Goal: Navigation & Orientation: Find specific page/section

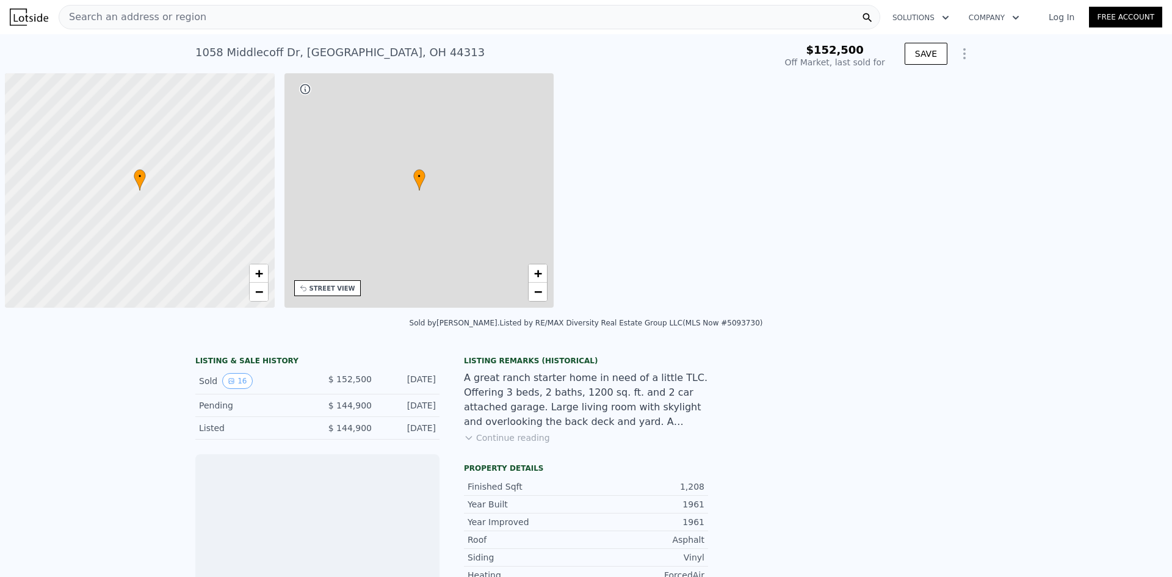
scroll to position [0, 5]
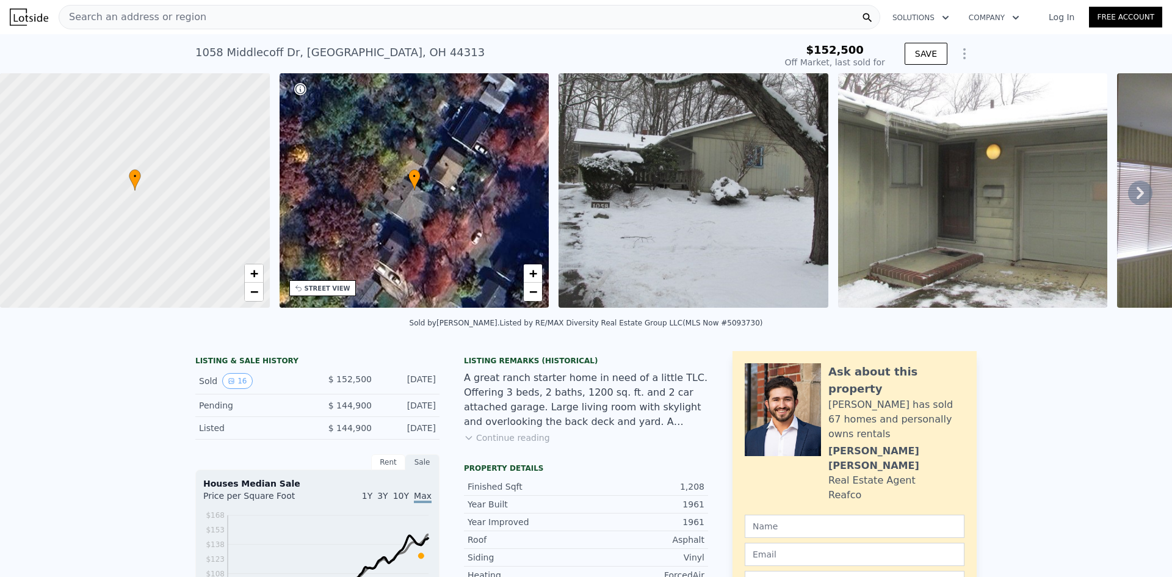
click at [1133, 194] on icon at bounding box center [1140, 193] width 24 height 24
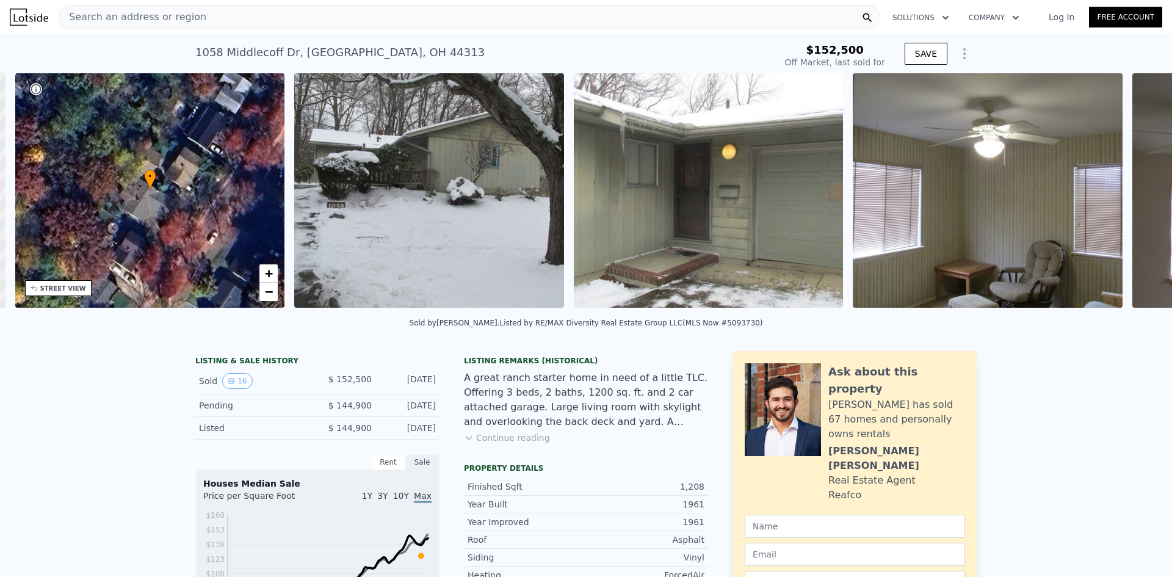
scroll to position [0, 285]
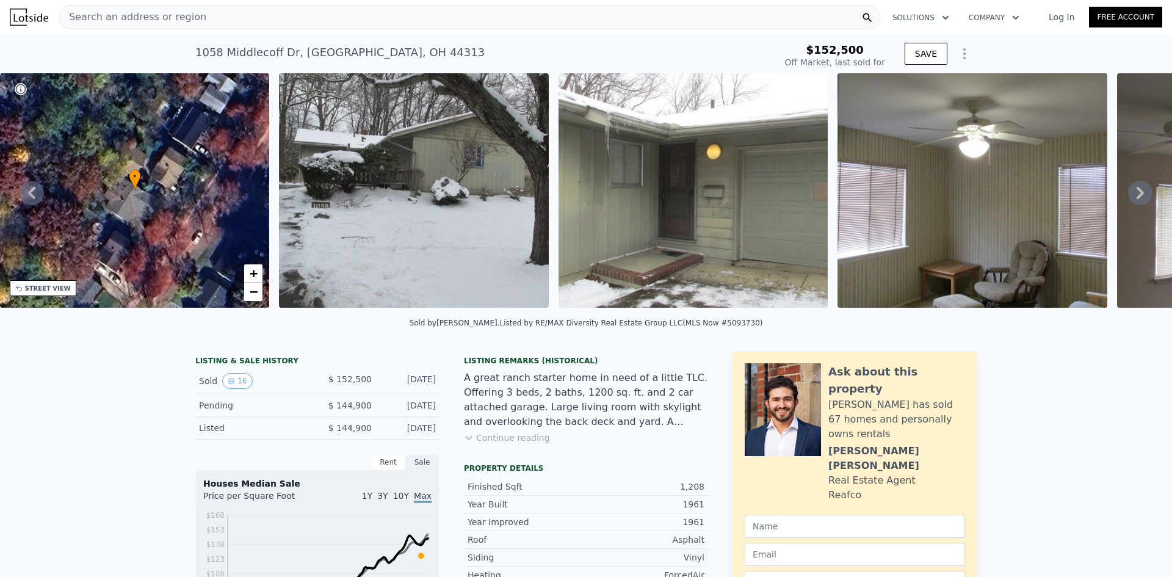
click at [1133, 194] on icon at bounding box center [1140, 193] width 24 height 24
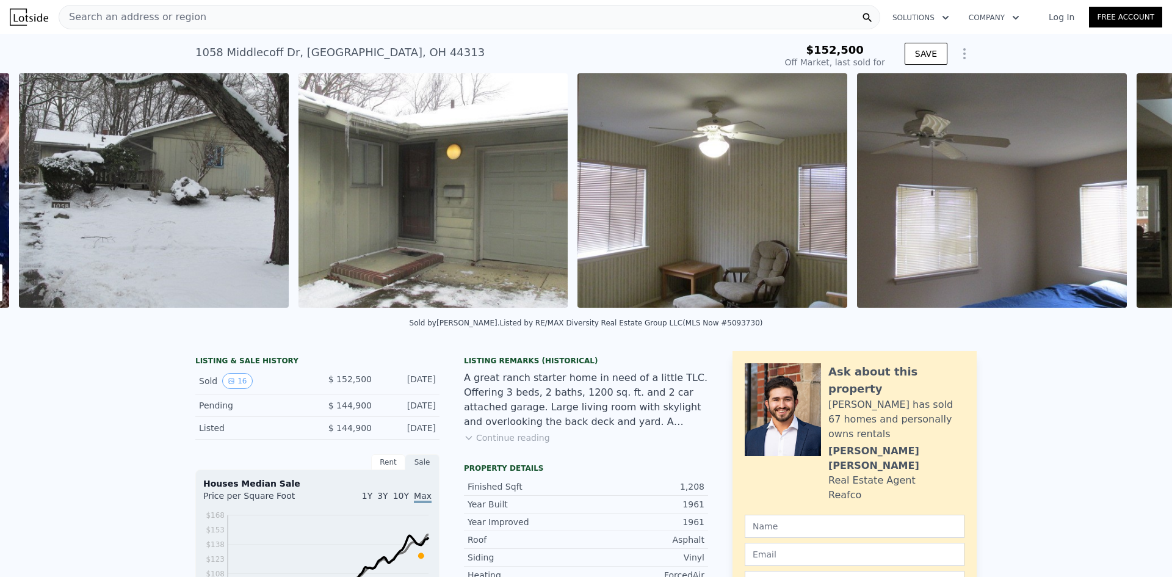
scroll to position [0, 559]
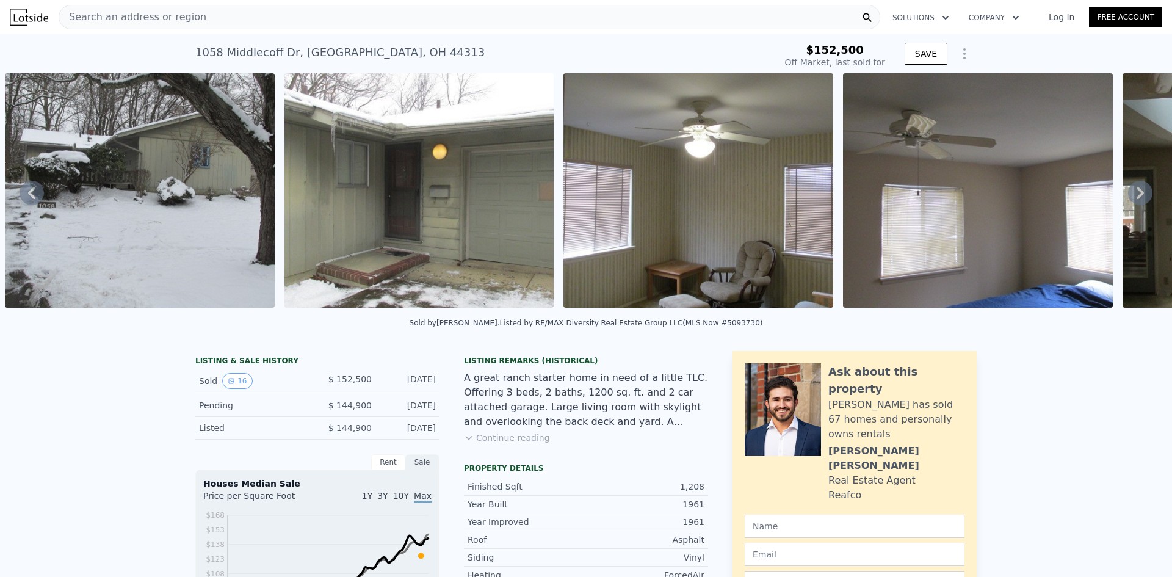
click at [1133, 194] on icon at bounding box center [1140, 193] width 24 height 24
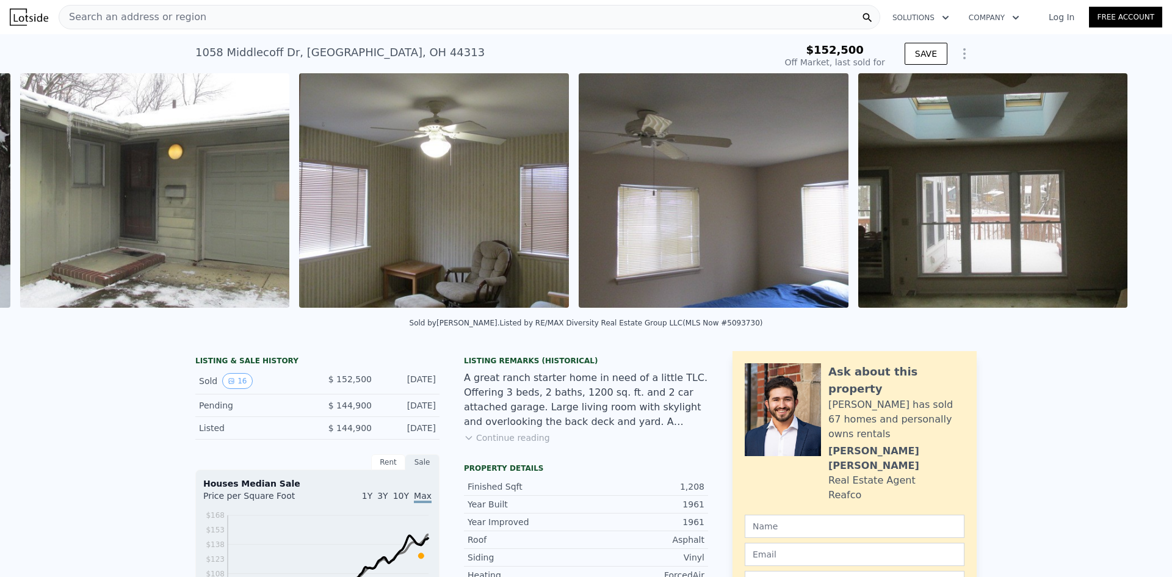
scroll to position [0, 838]
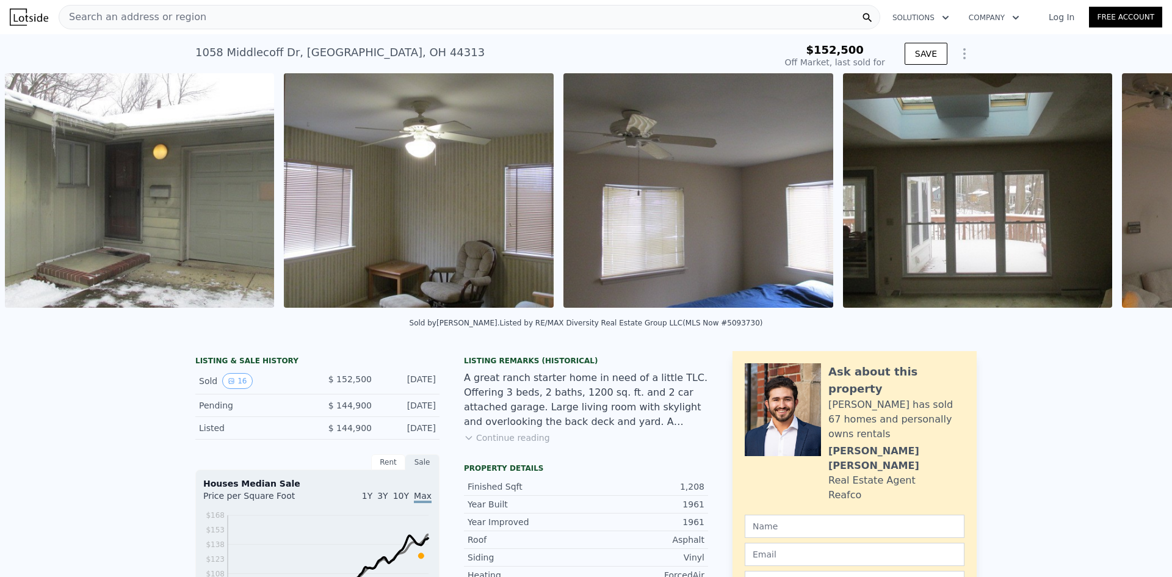
click at [1133, 194] on div "• + − • + − STREET VIEW Loading... SATELLITE VIEW" at bounding box center [586, 192] width 1172 height 239
click at [1133, 194] on icon at bounding box center [1140, 193] width 24 height 24
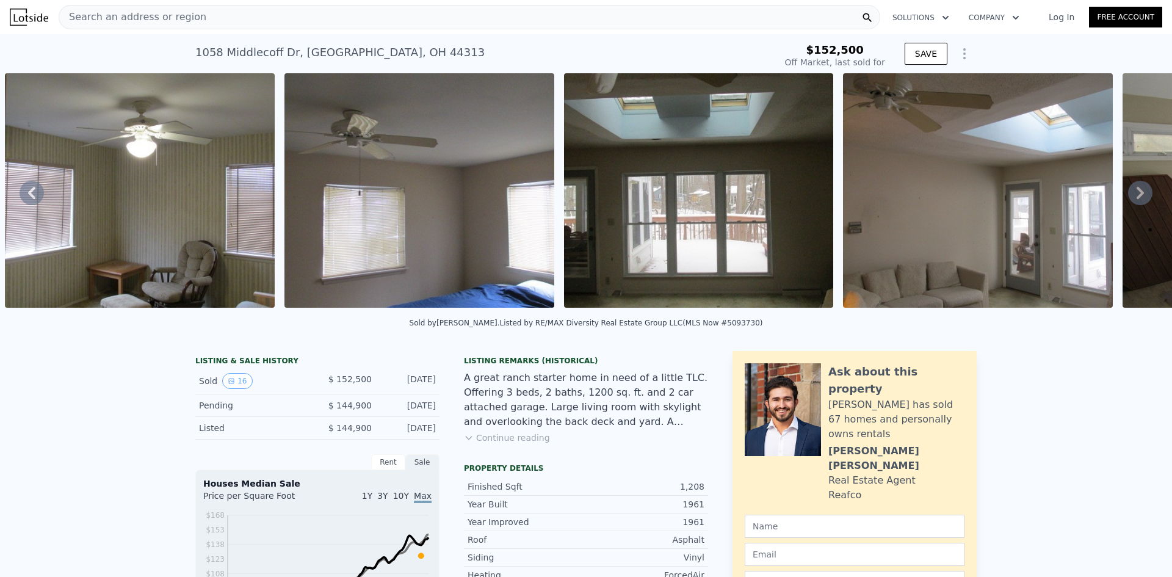
click at [1133, 194] on icon at bounding box center [1140, 193] width 24 height 24
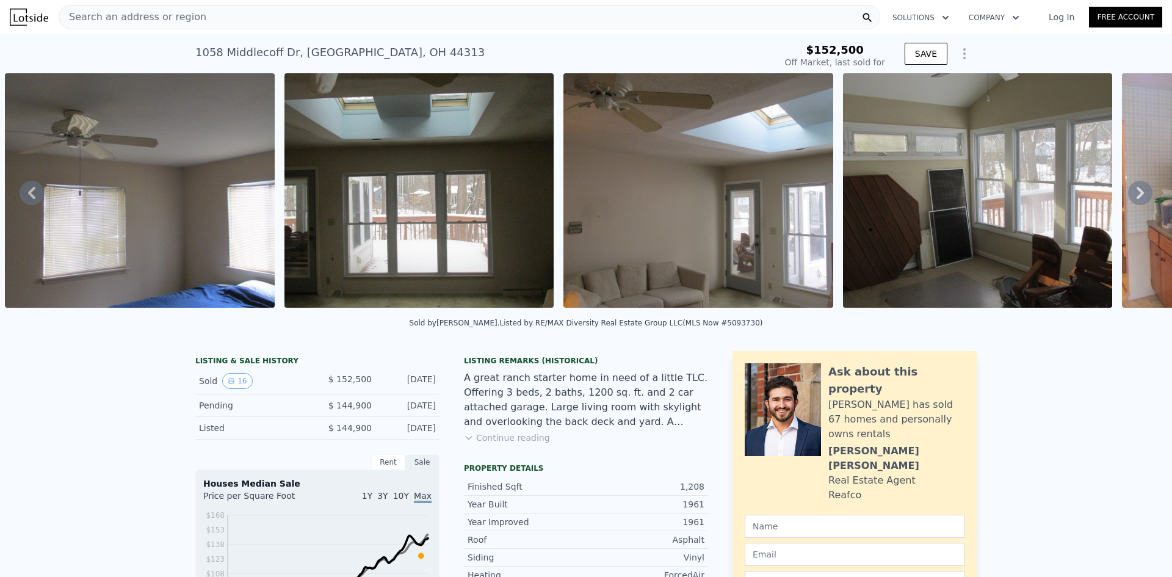
click at [1133, 194] on icon at bounding box center [1140, 193] width 24 height 24
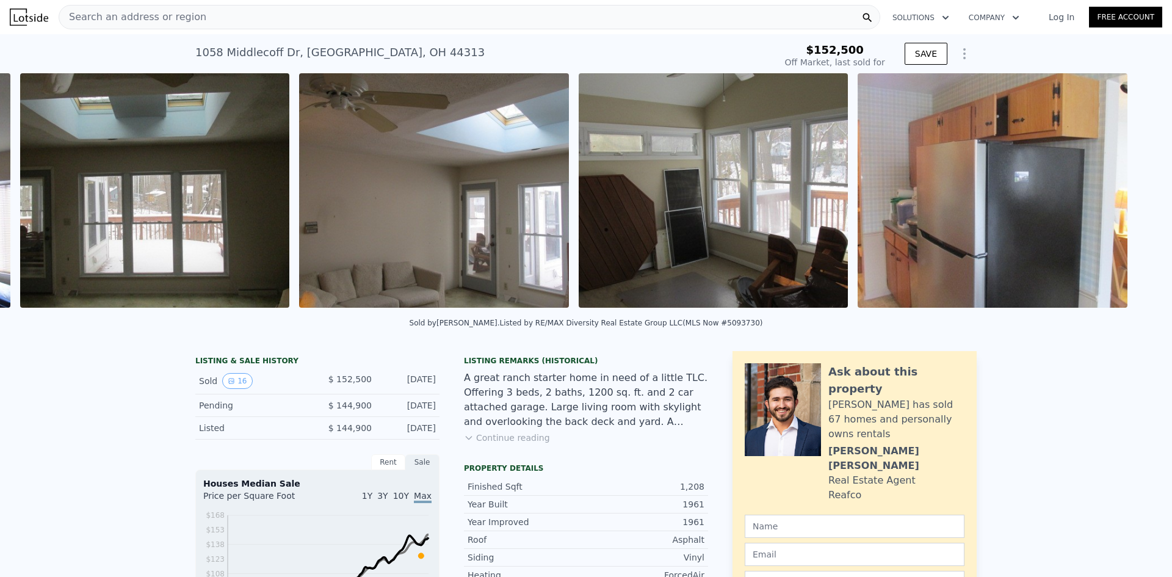
scroll to position [0, 1677]
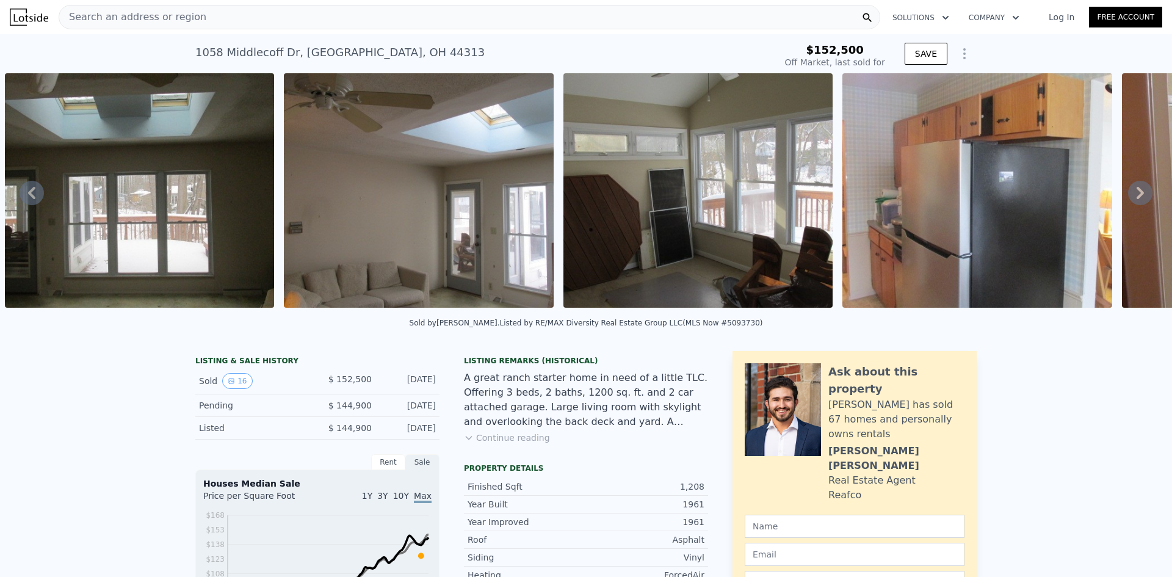
click at [1133, 194] on icon at bounding box center [1140, 193] width 24 height 24
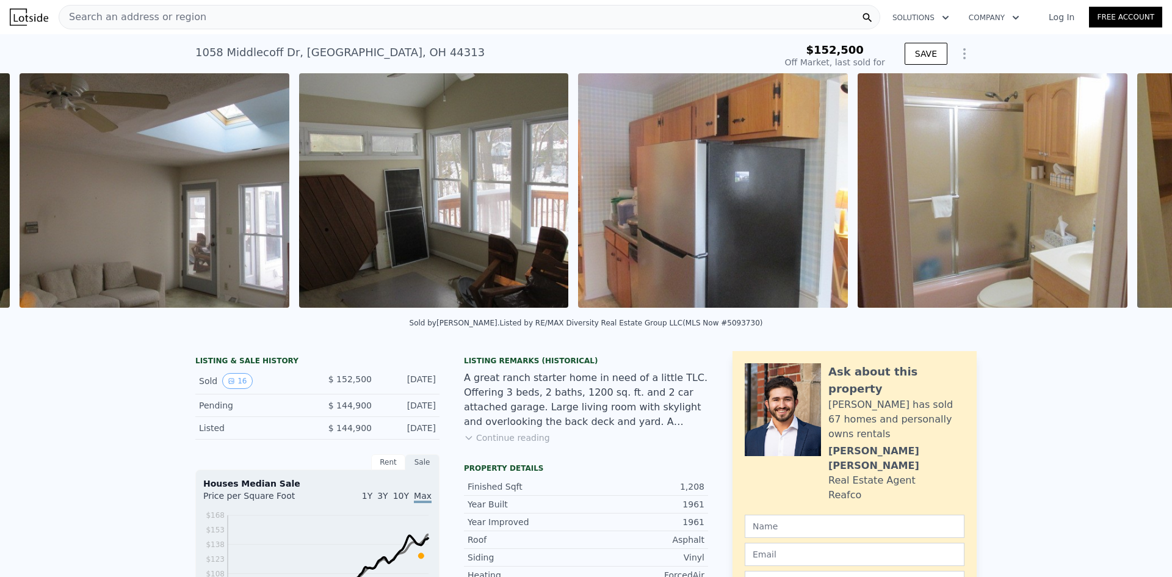
scroll to position [0, 1956]
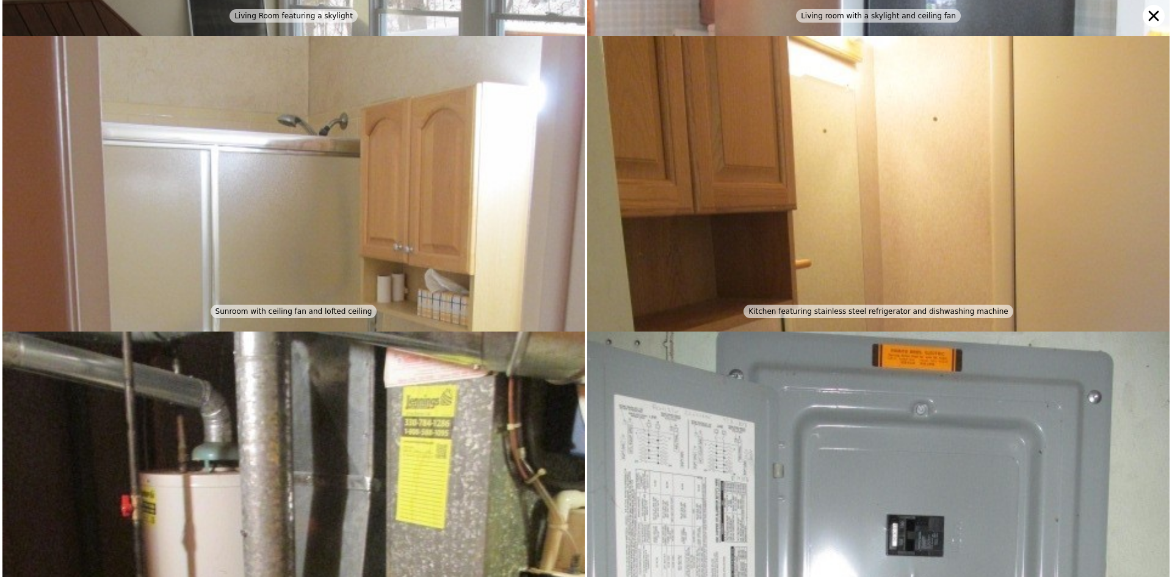
scroll to position [1182, 0]
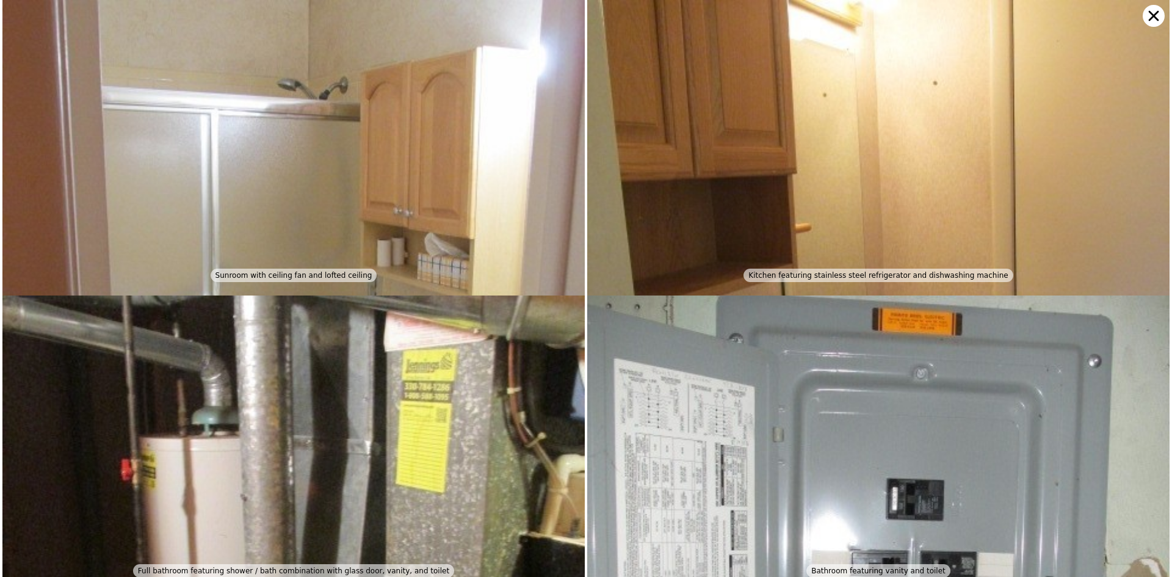
click at [1151, 19] on icon at bounding box center [1154, 16] width 10 height 10
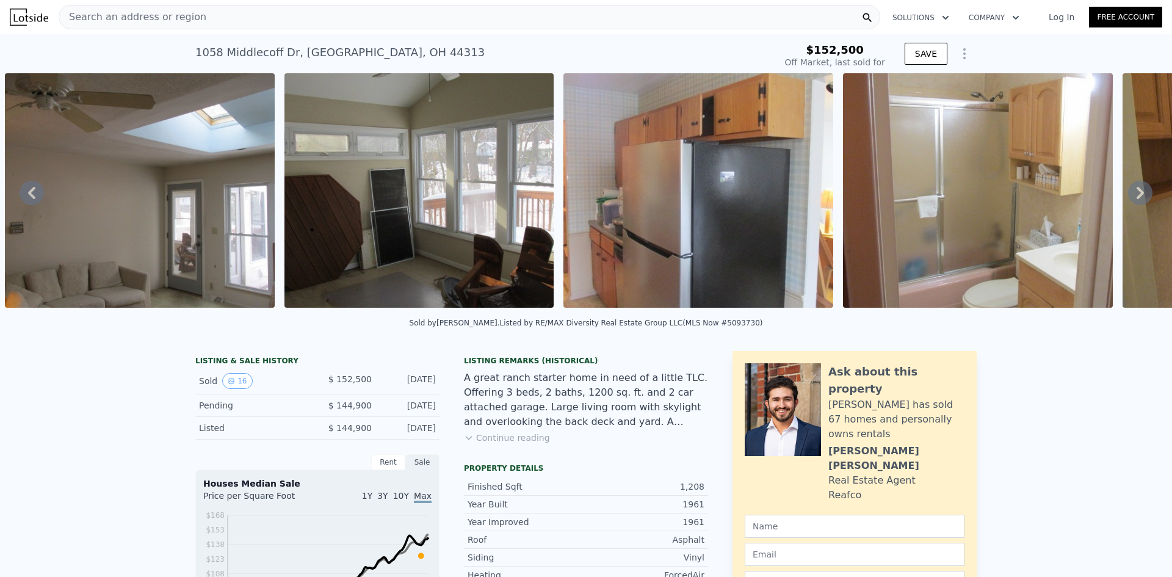
click at [1131, 192] on icon at bounding box center [1140, 193] width 24 height 24
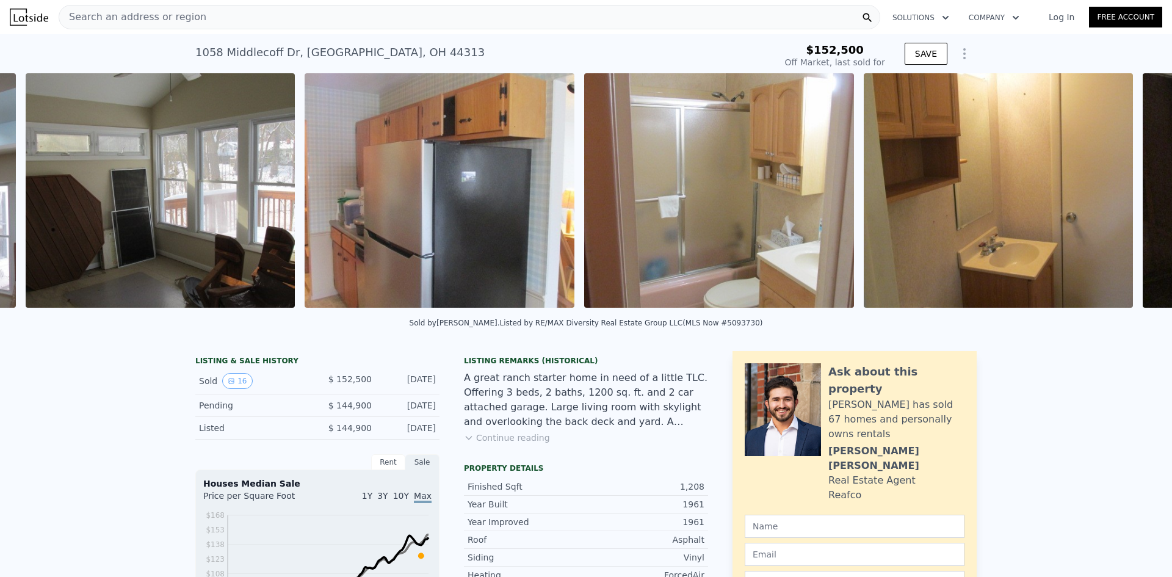
scroll to position [0, 2235]
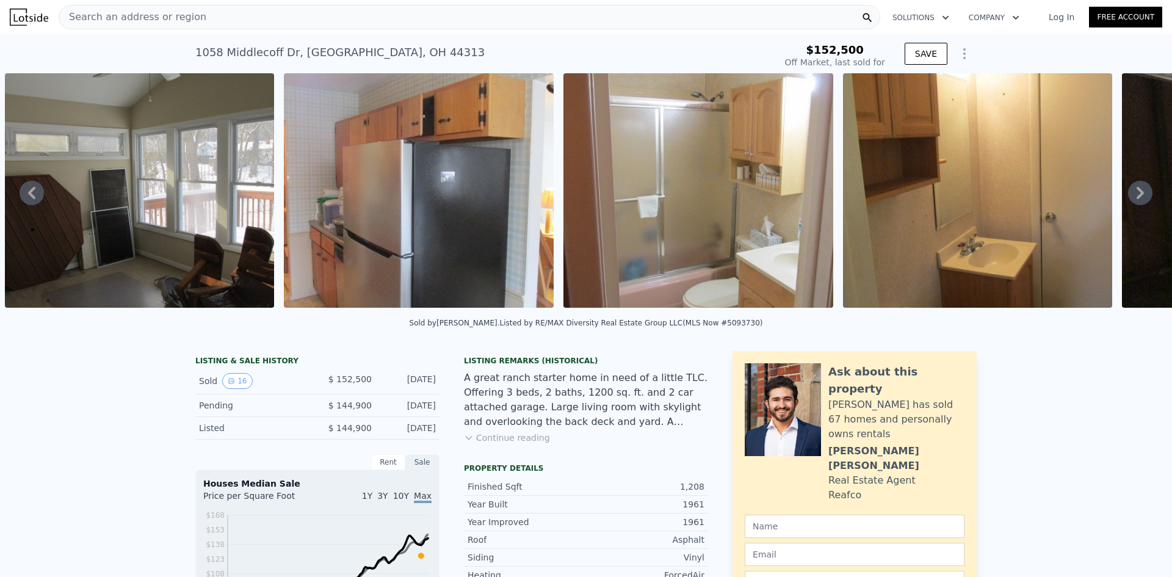
click at [1128, 197] on icon at bounding box center [1140, 193] width 24 height 24
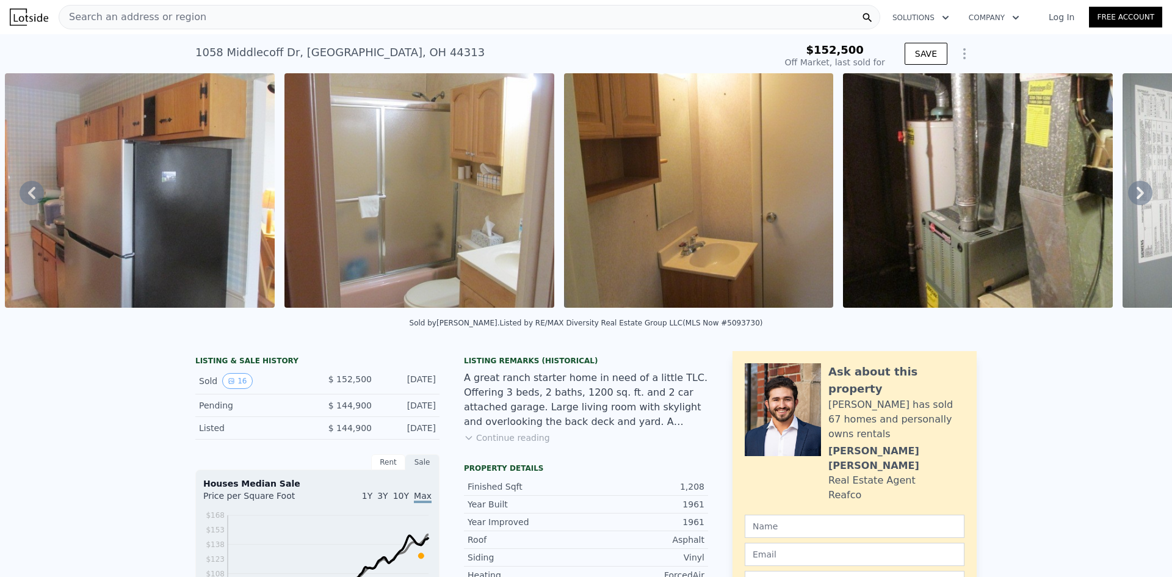
click at [1128, 197] on icon at bounding box center [1140, 193] width 24 height 24
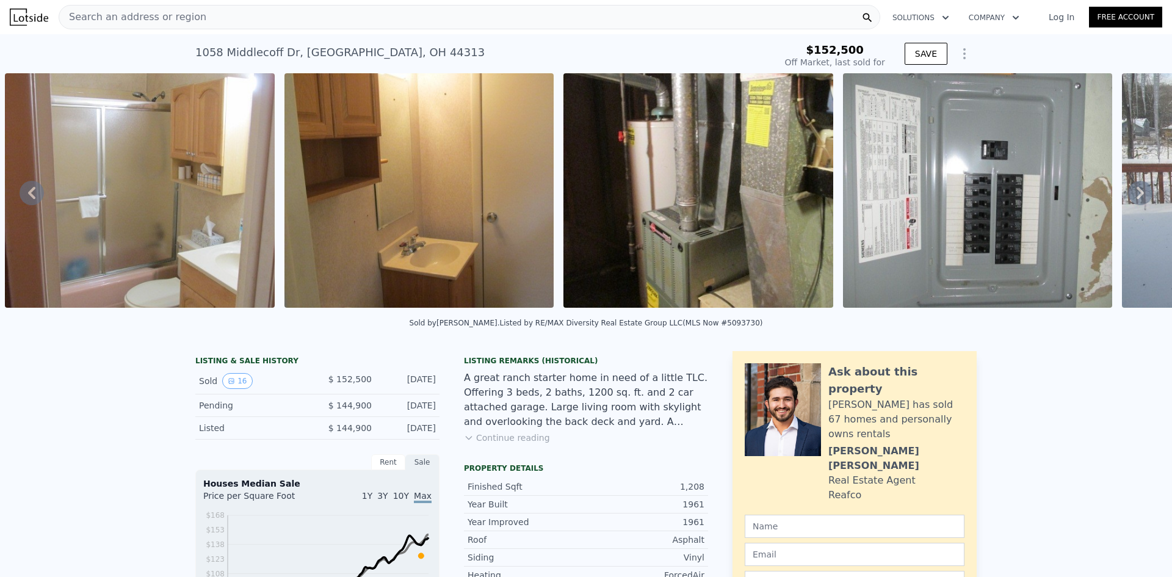
click at [1128, 197] on icon at bounding box center [1140, 193] width 24 height 24
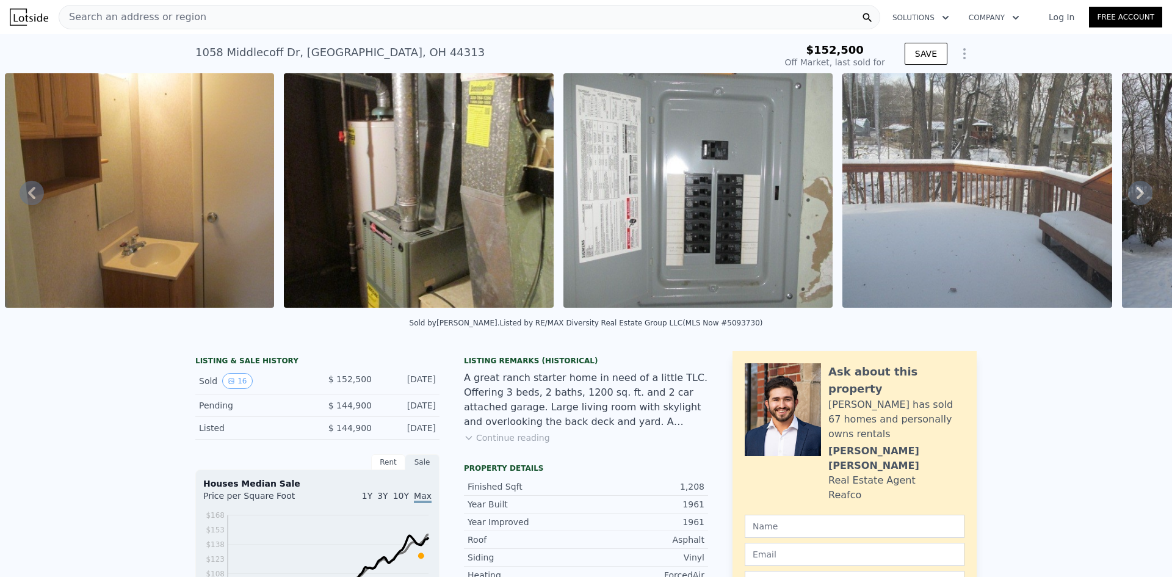
click at [1128, 197] on icon at bounding box center [1140, 193] width 24 height 24
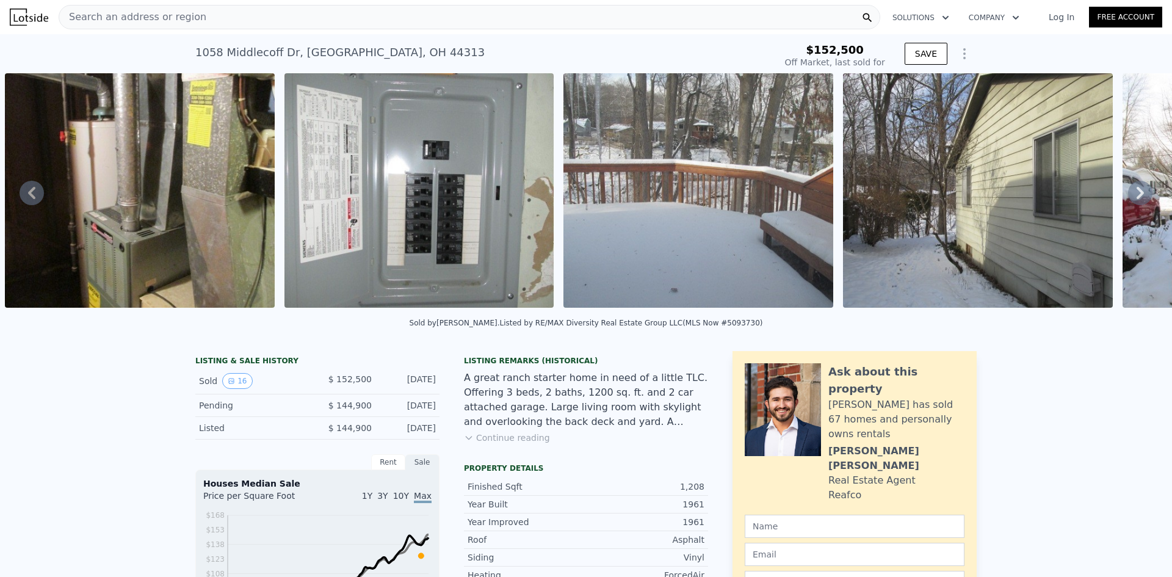
click at [1128, 197] on icon at bounding box center [1140, 193] width 24 height 24
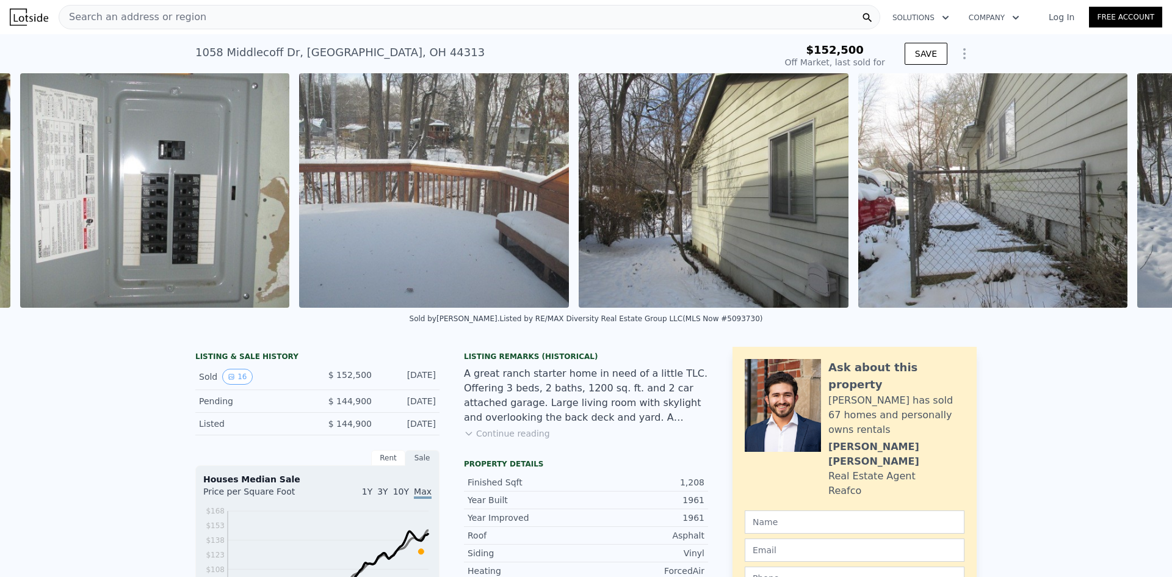
scroll to position [0, 3632]
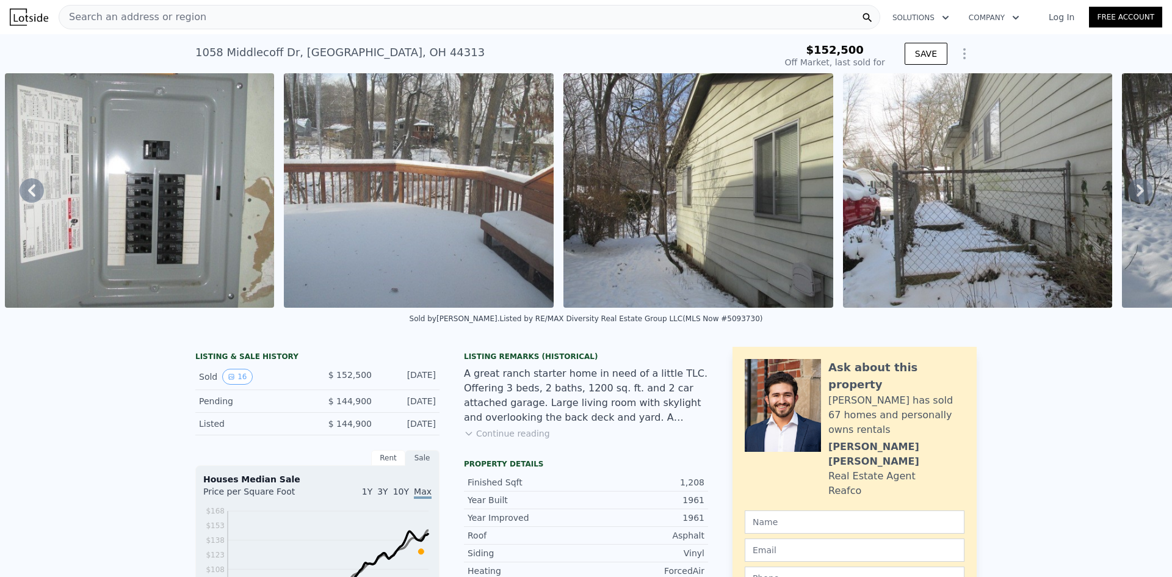
click at [1128, 197] on icon at bounding box center [1140, 190] width 24 height 24
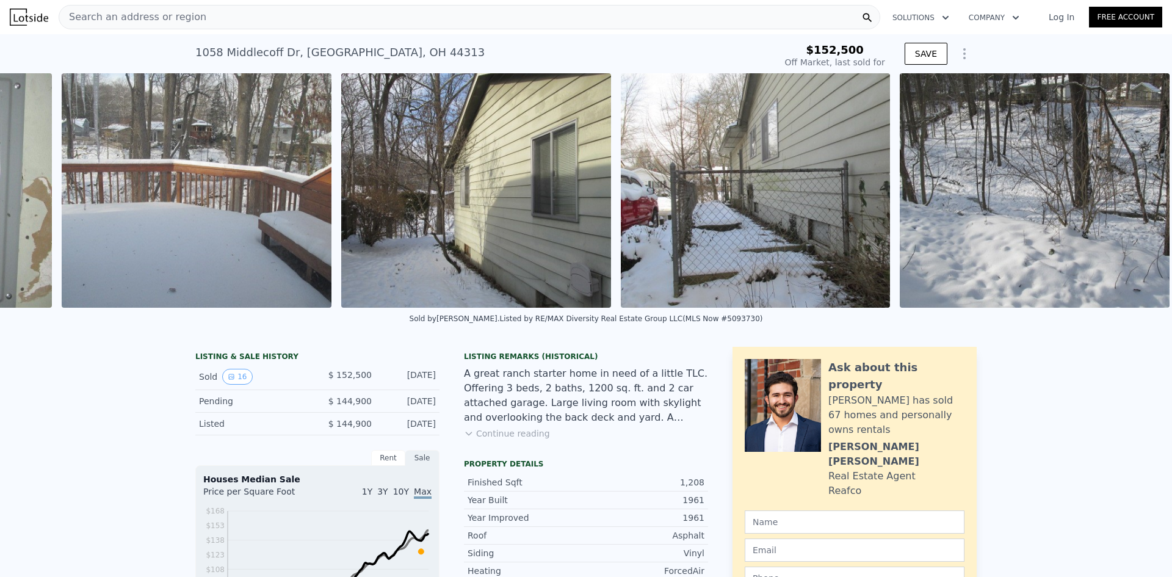
scroll to position [0, 3866]
